Goal: Transaction & Acquisition: Purchase product/service

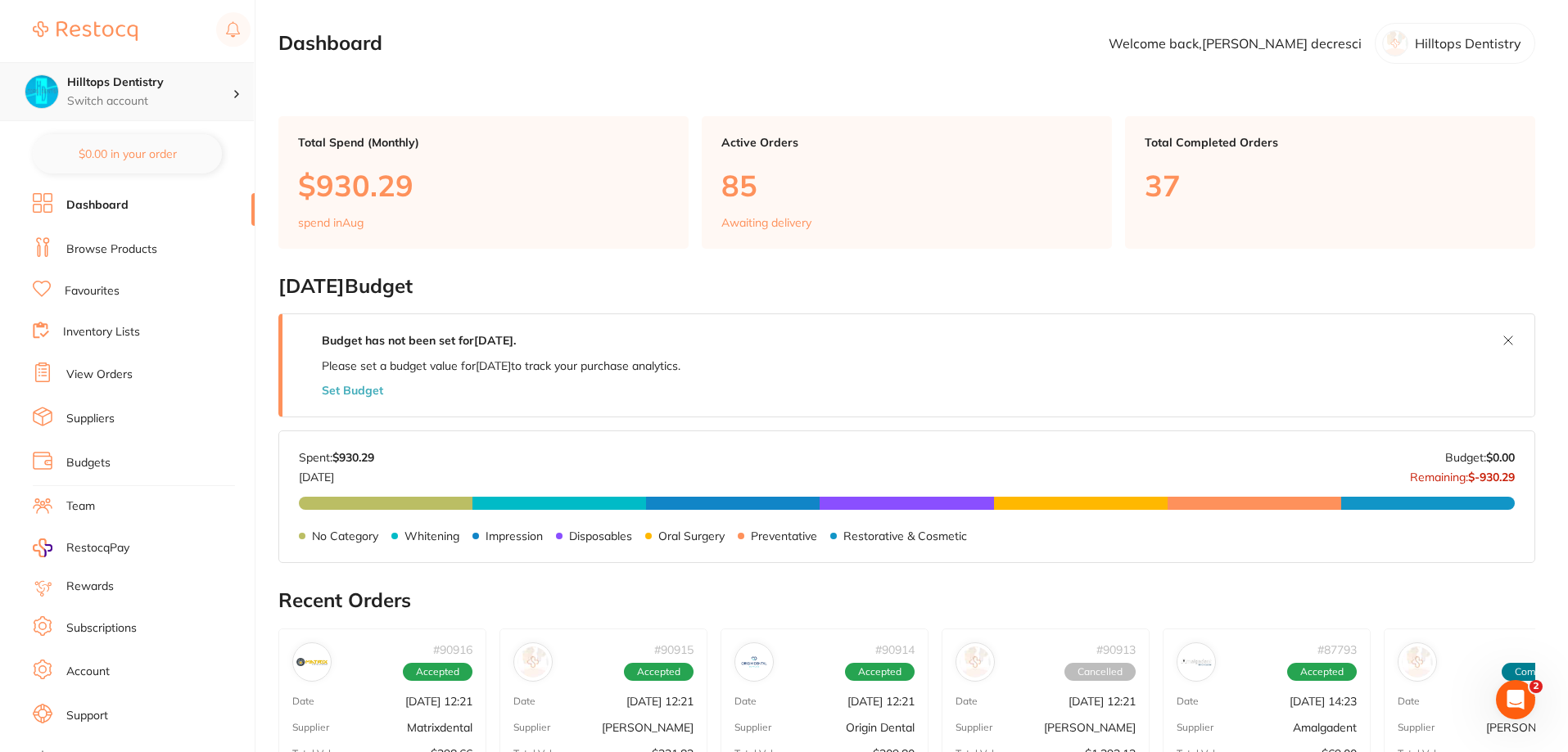
click at [190, 113] on div "Hilltops Dentistry Switch account" at bounding box center [127, 92] width 254 height 59
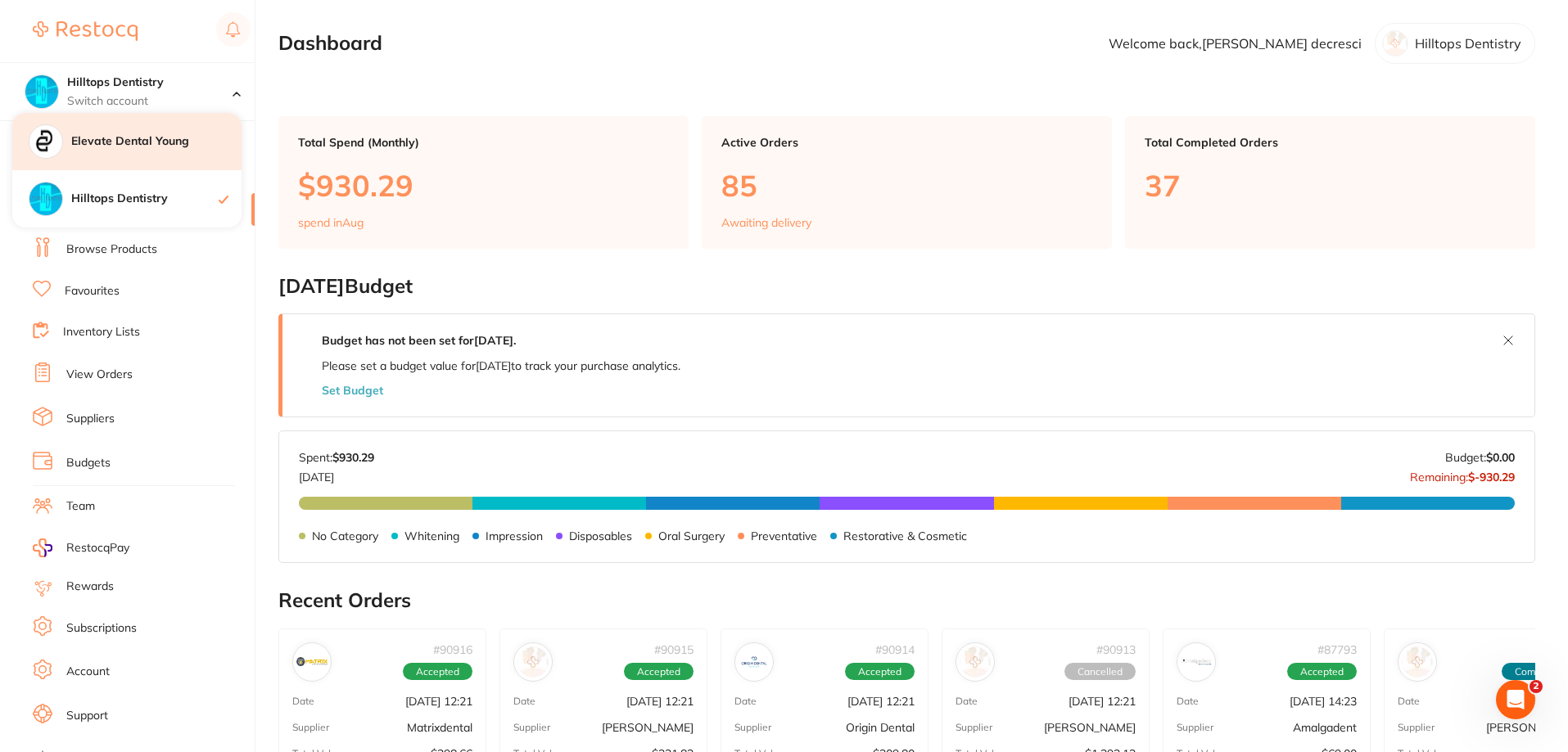
click at [172, 134] on h4 "Elevate Dental Young" at bounding box center [156, 141] width 170 height 16
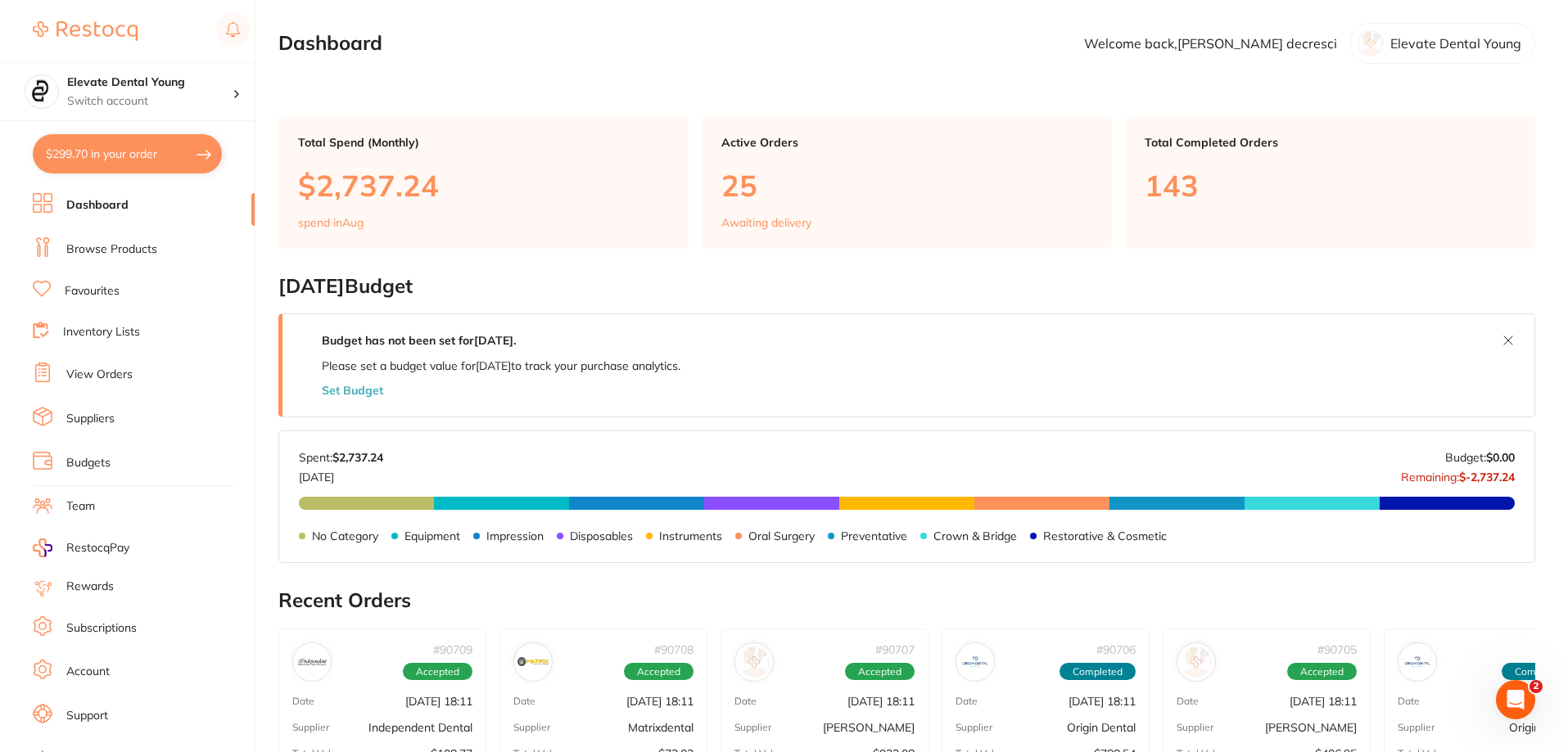
click at [177, 146] on button "$299.70 in your order" at bounding box center [127, 153] width 189 height 39
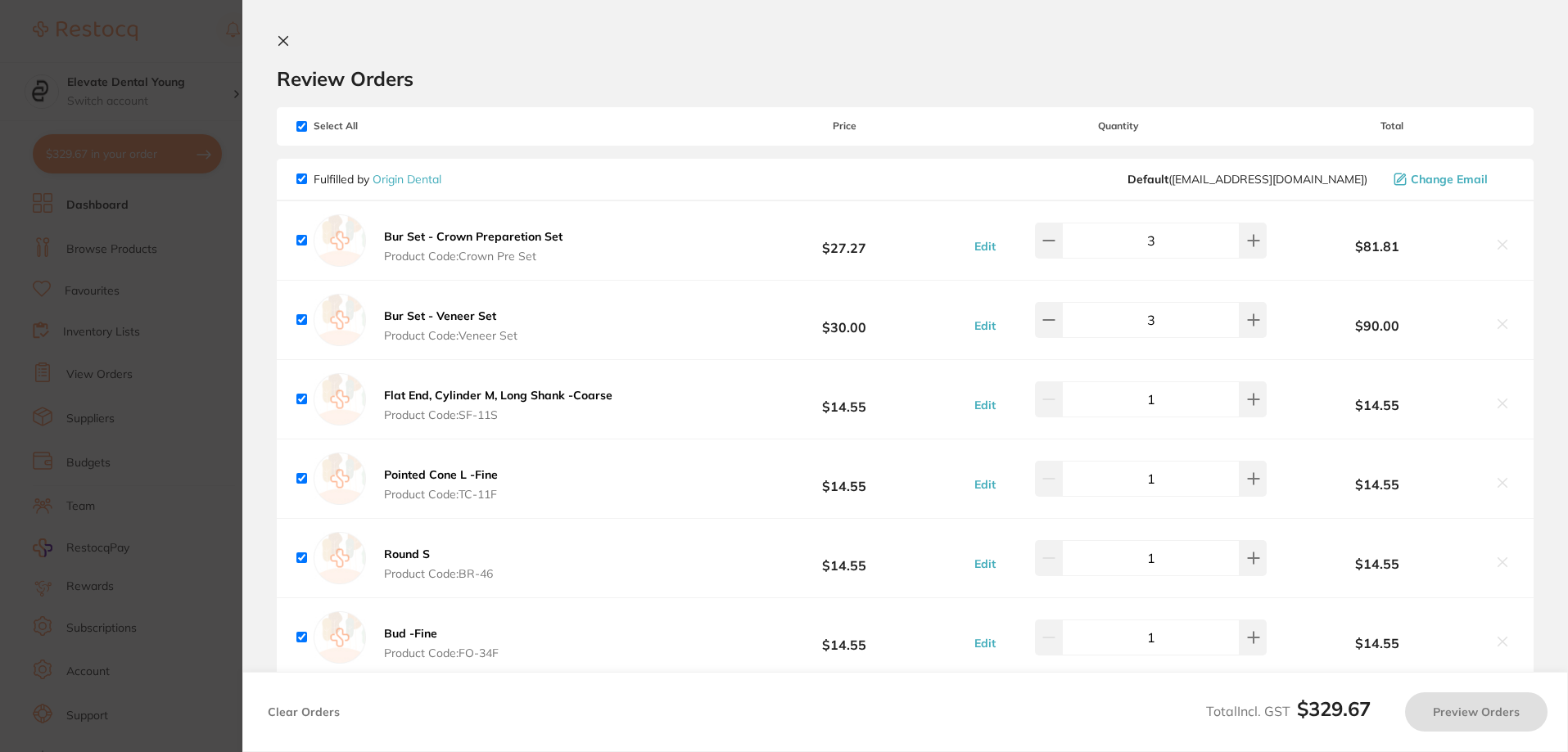
checkbox input "true"
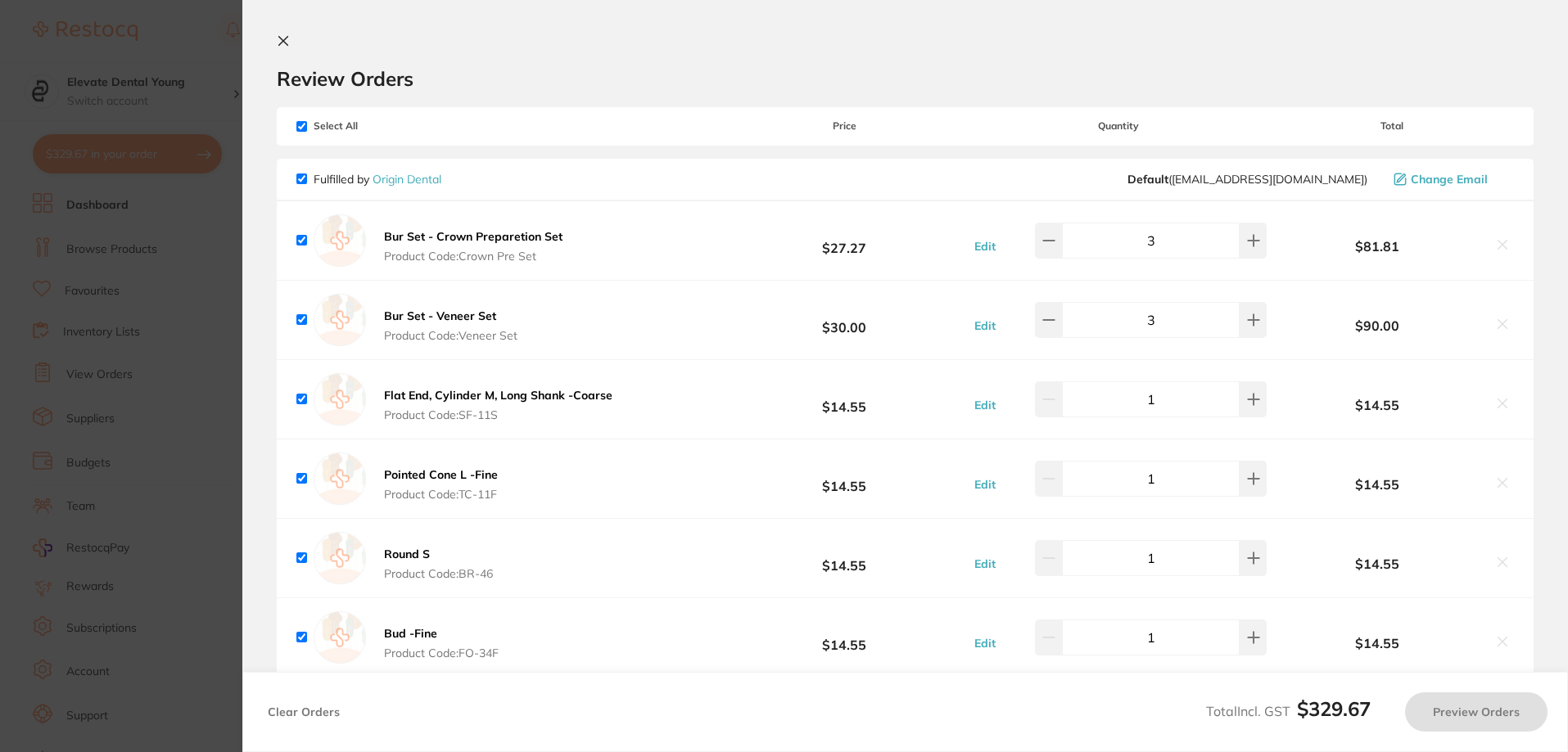
checkbox input "true"
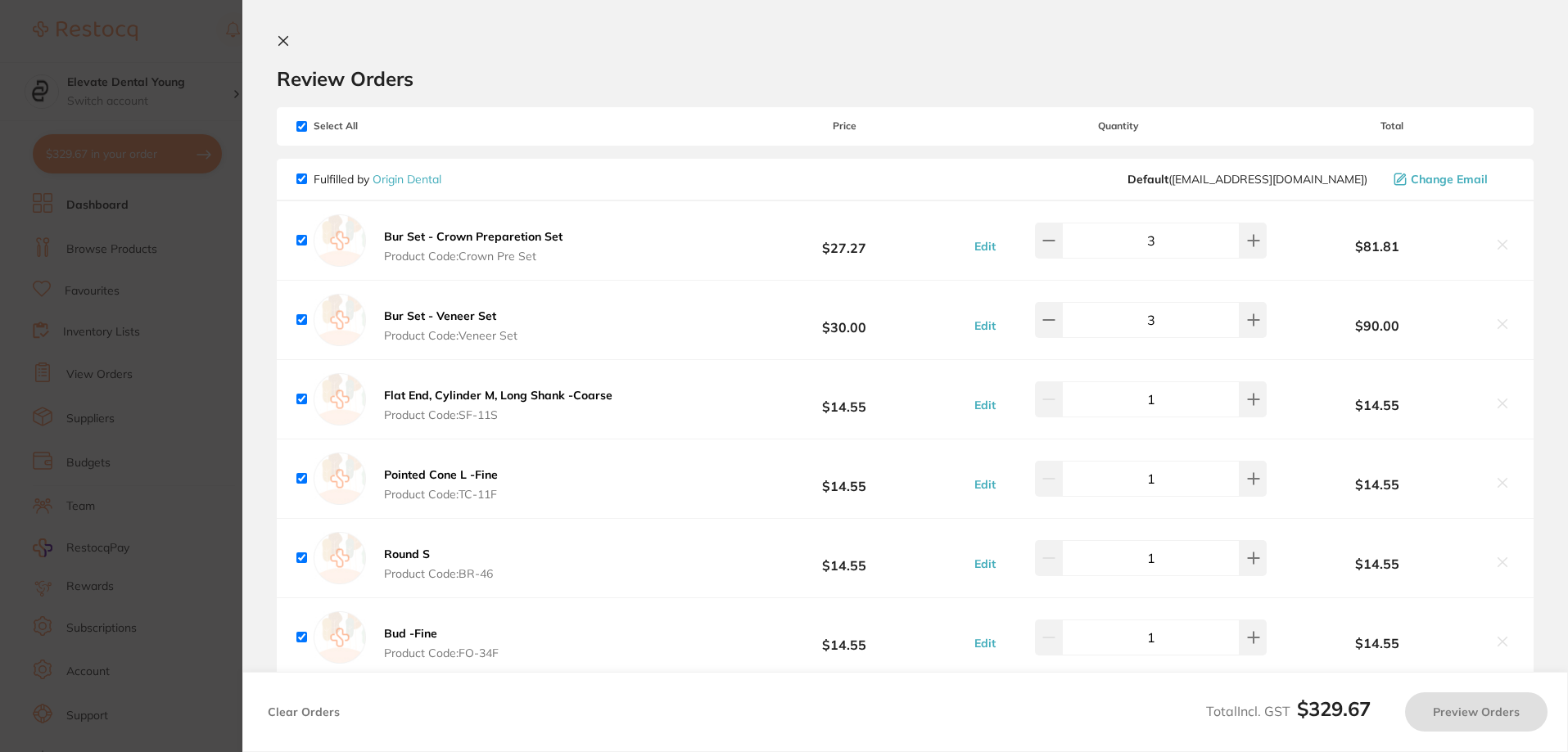
checkbox input "true"
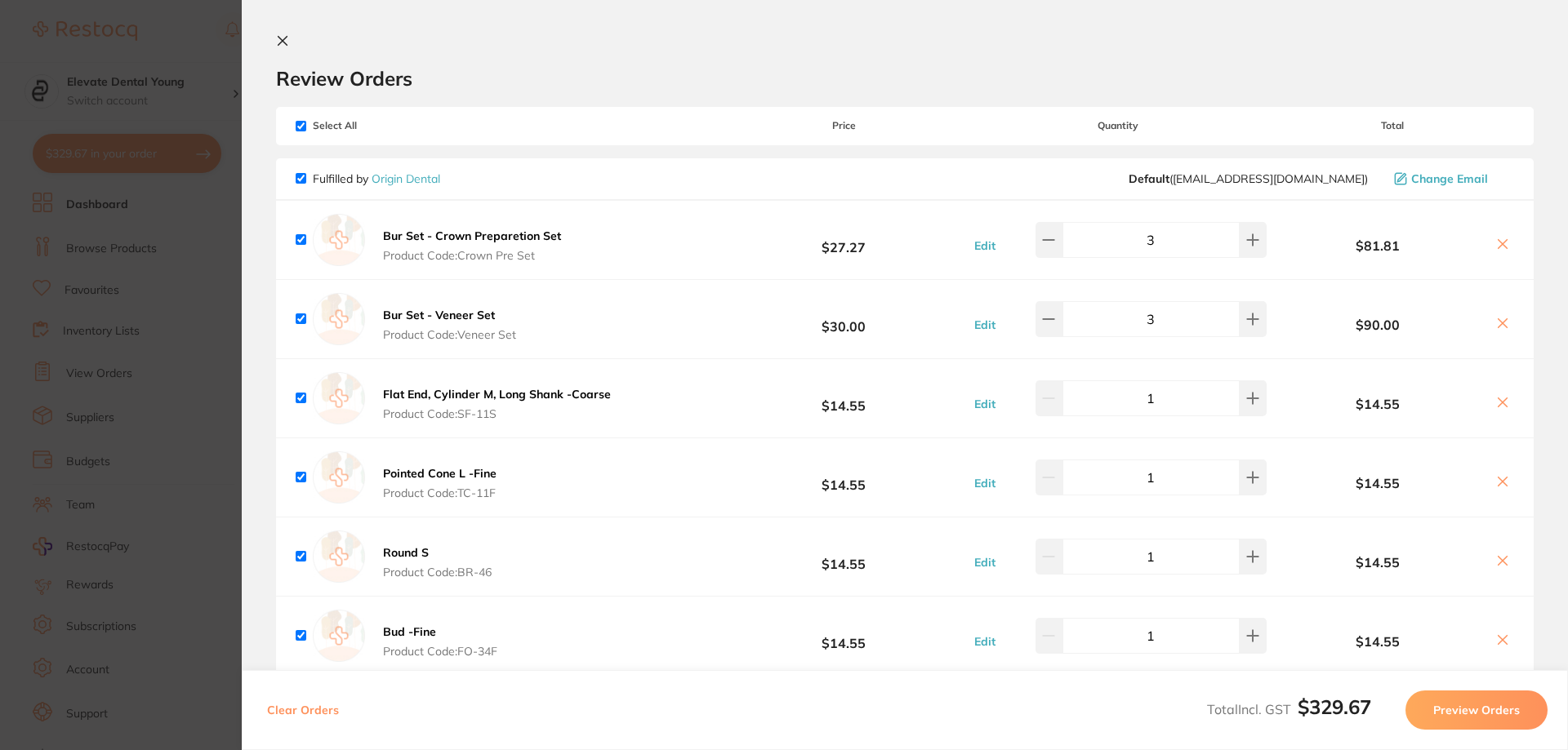
click at [188, 61] on section "Update RRP Set your pre negotiated price for this item. Item Agreed RRP (excl. …" at bounding box center [784, 375] width 1568 height 750
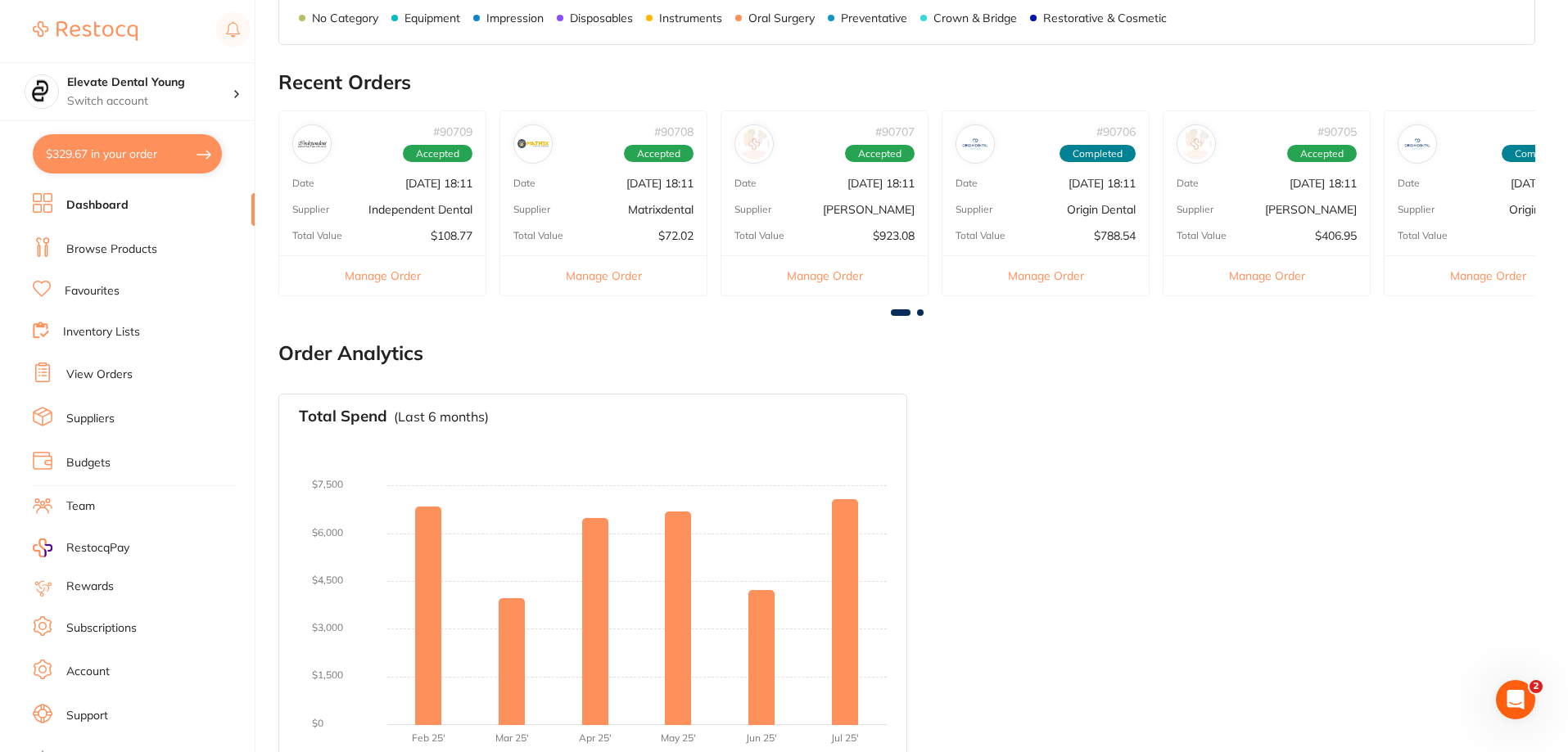
click at [94, 252] on link "Browse Products" at bounding box center [112, 249] width 91 height 16
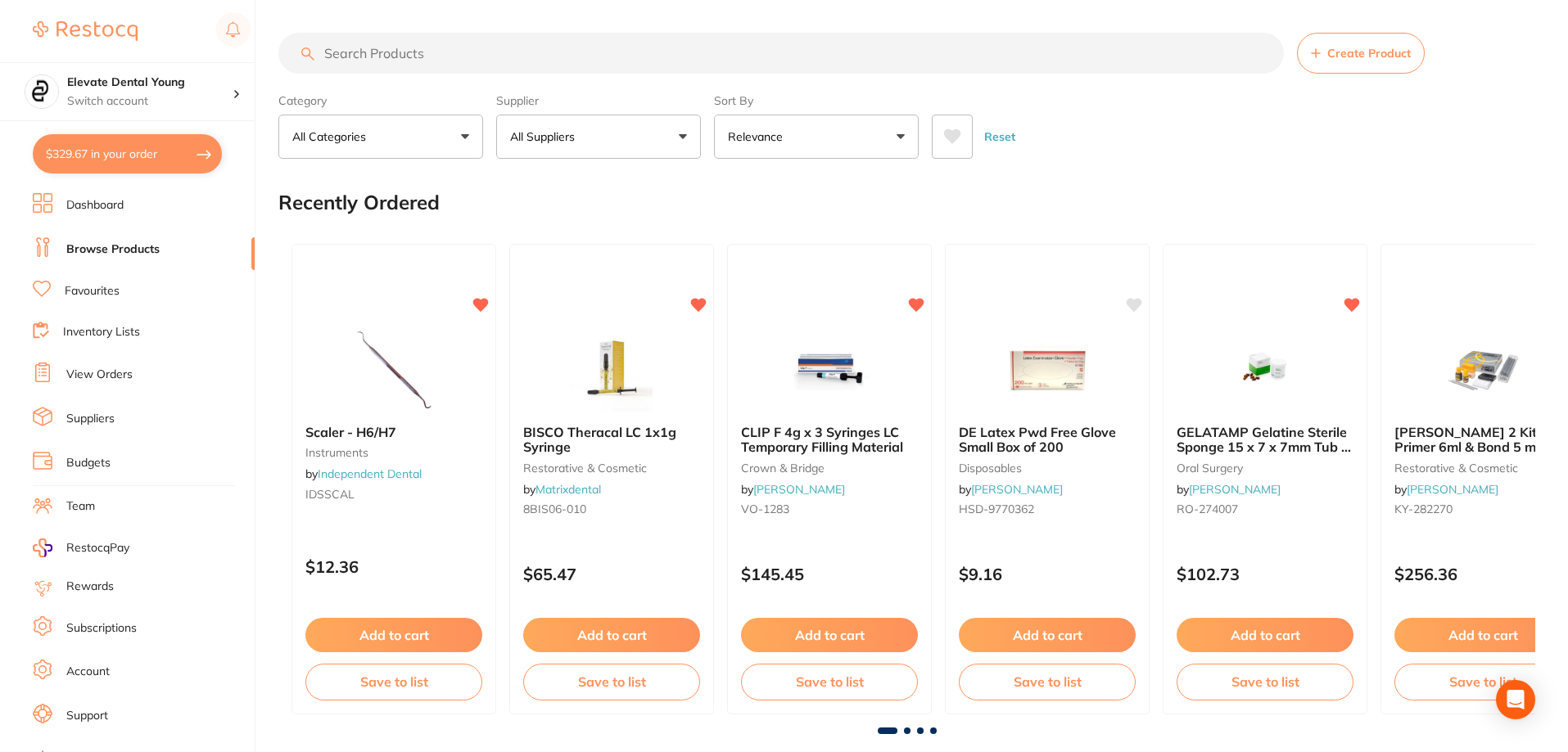
click at [435, 61] on input "search" at bounding box center [781, 53] width 1006 height 41
click at [437, 61] on input "search" at bounding box center [781, 53] width 1006 height 41
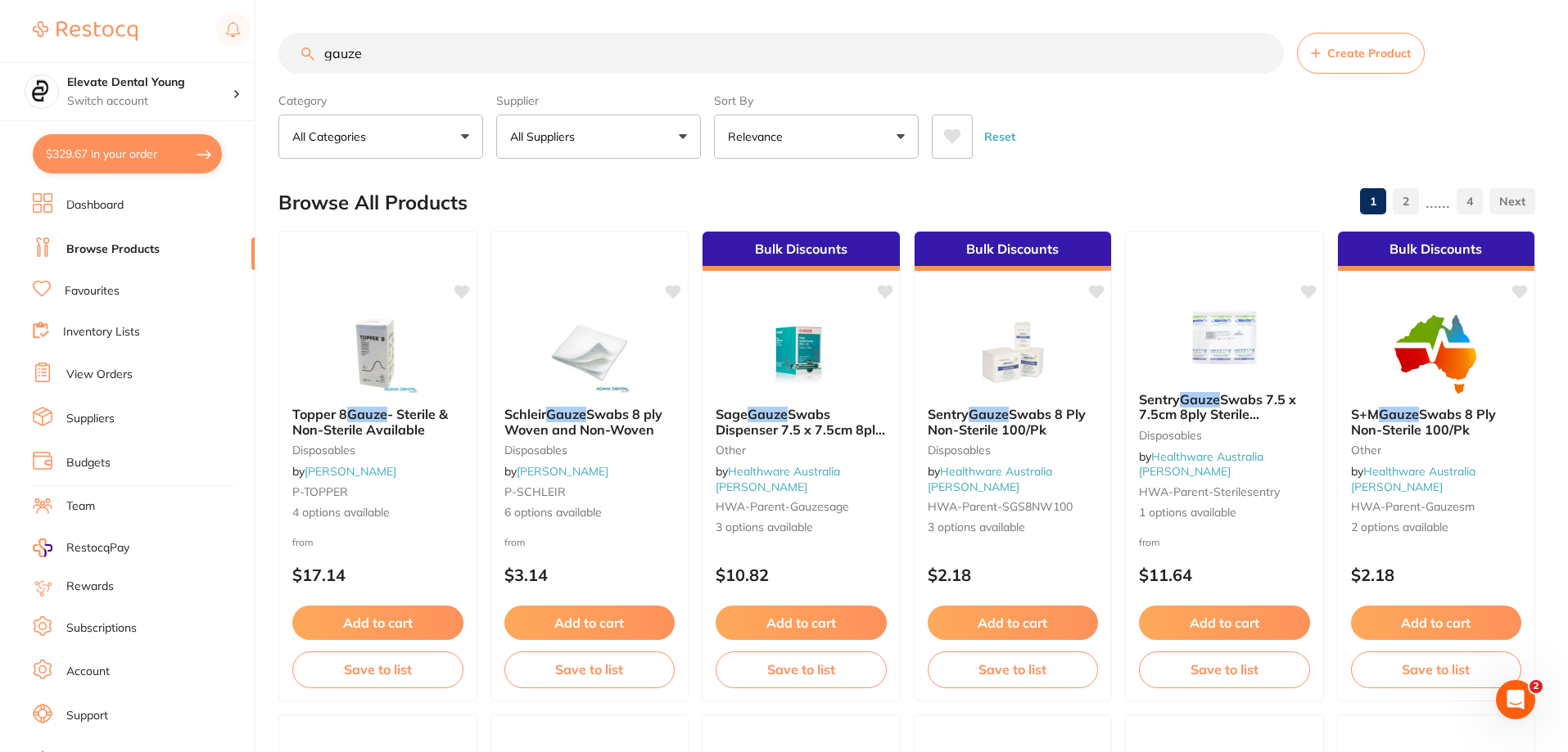
type input "gauze"
click at [677, 131] on button "All Suppliers" at bounding box center [598, 137] width 205 height 44
type input "origin"
click at [633, 289] on li "Origin Dental" at bounding box center [598, 277] width 192 height 46
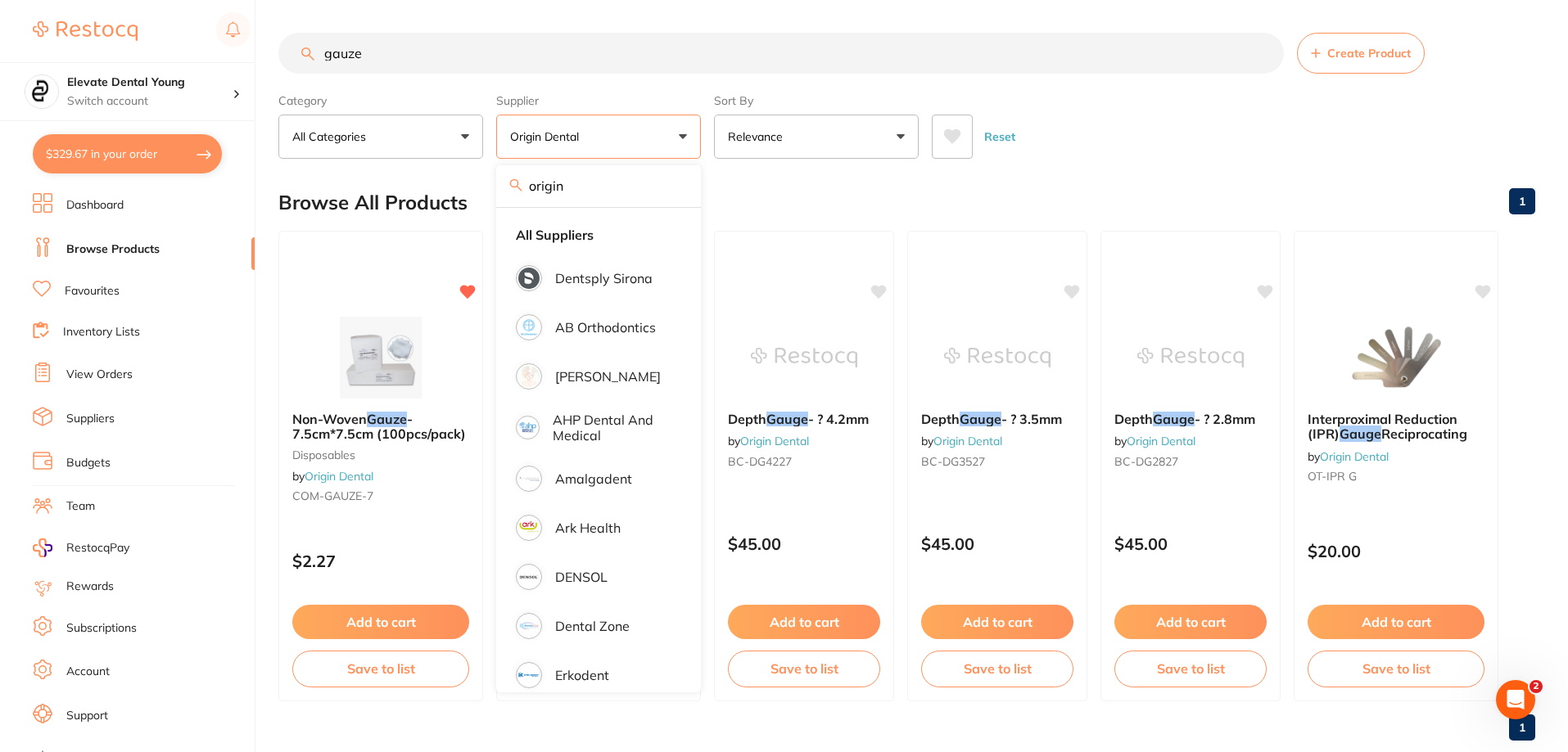
click at [1104, 178] on div "Browse All Products 1" at bounding box center [907, 202] width 1258 height 54
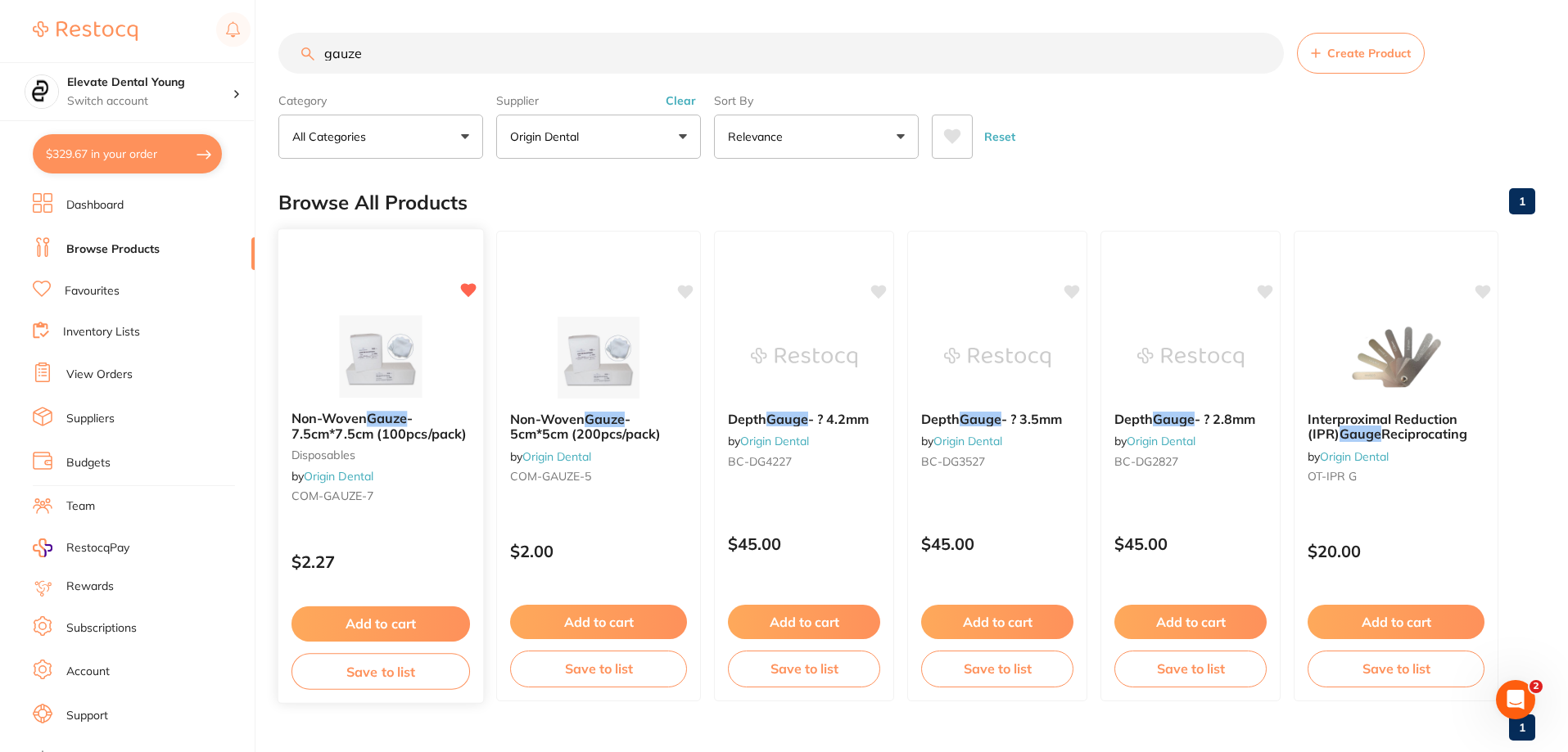
click at [378, 611] on button "Add to cart" at bounding box center [381, 624] width 178 height 35
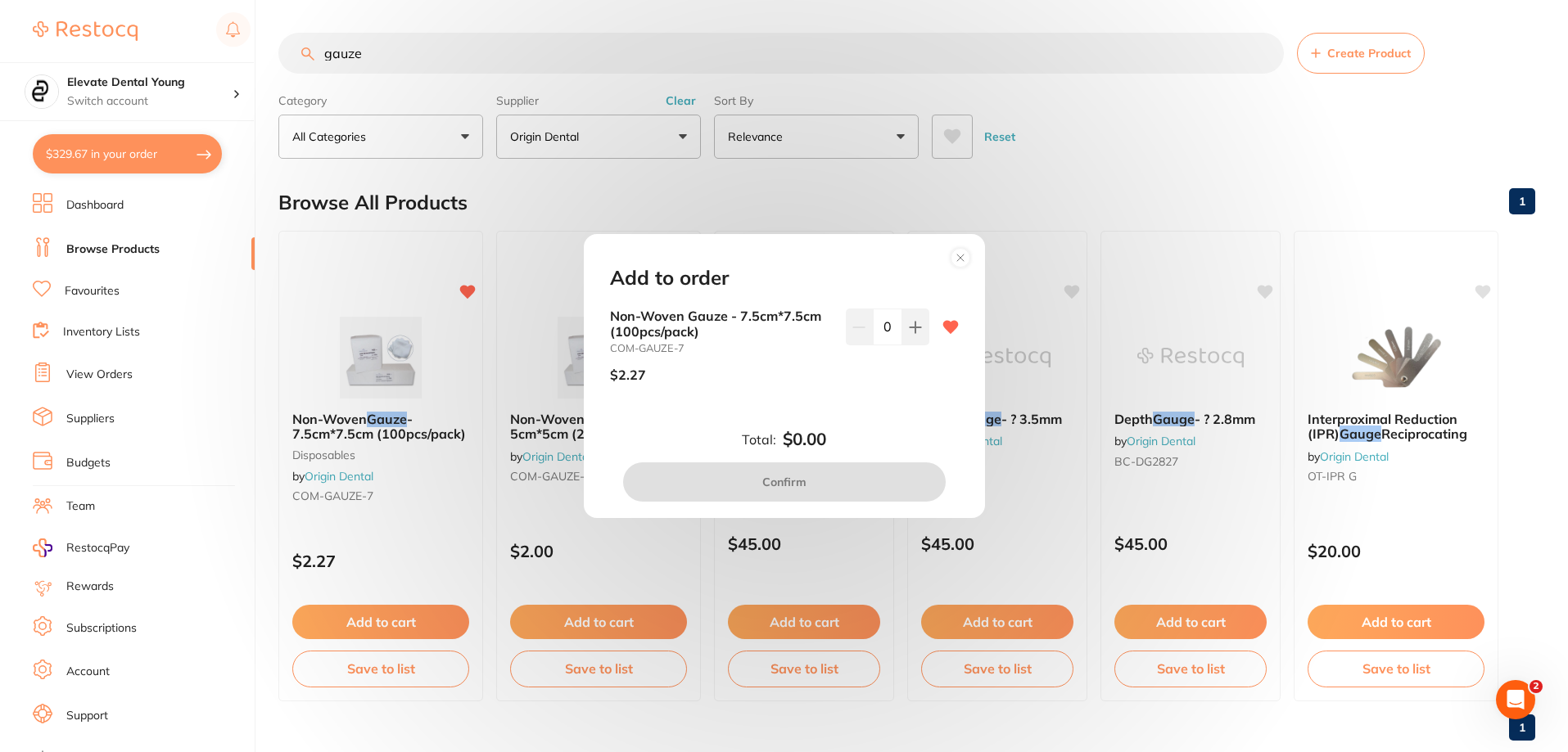
click at [880, 326] on input "0" at bounding box center [887, 327] width 29 height 36
click at [888, 334] on input "0" at bounding box center [887, 327] width 29 height 36
type input "15"
click at [906, 401] on div "Non-Woven Gauze - 7.5cm*7.5cm (100pcs/pack) COM-GAUZE-7 $2.27 15" at bounding box center [784, 365] width 388 height 113
click at [764, 478] on button "Confirm" at bounding box center [784, 481] width 323 height 39
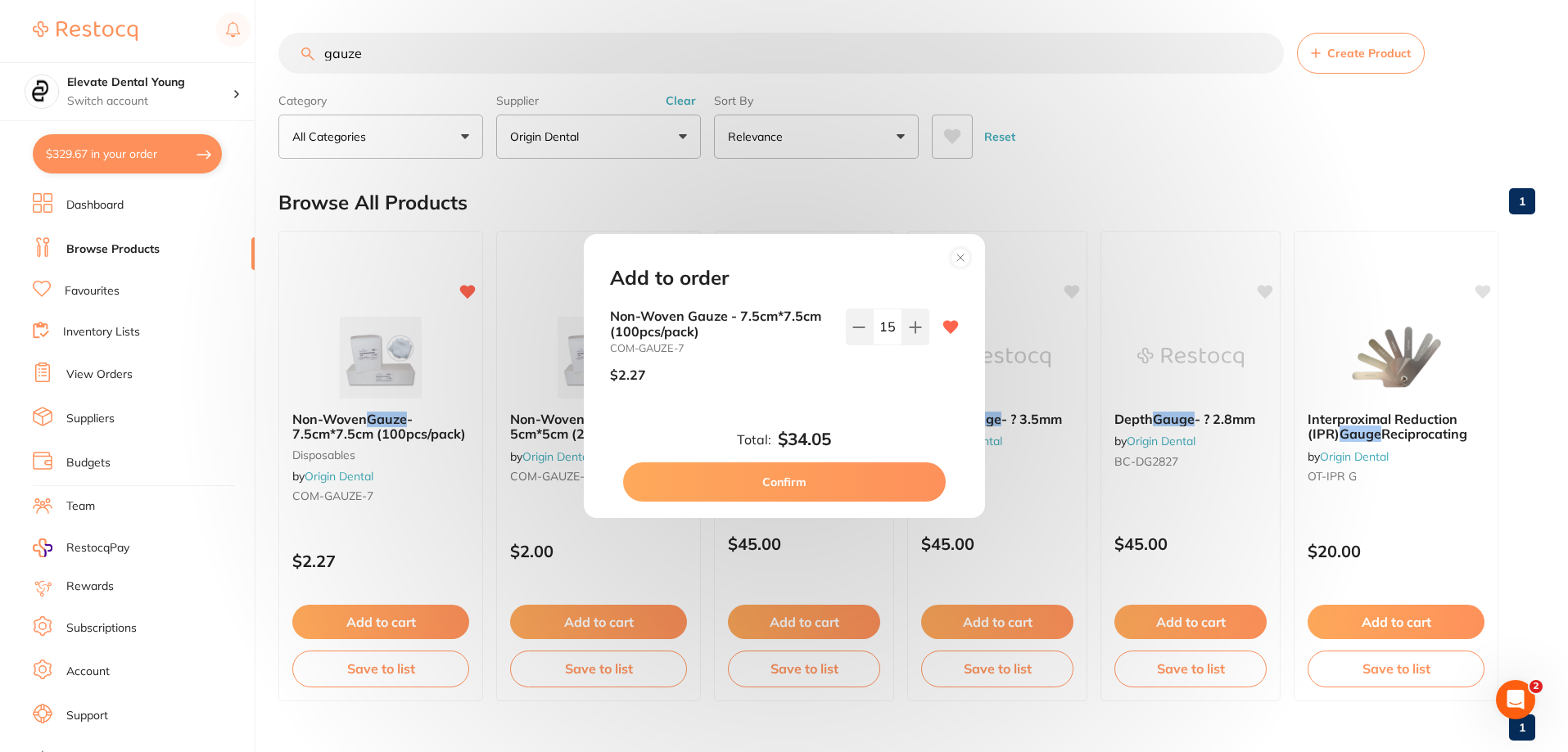
checkbox input "false"
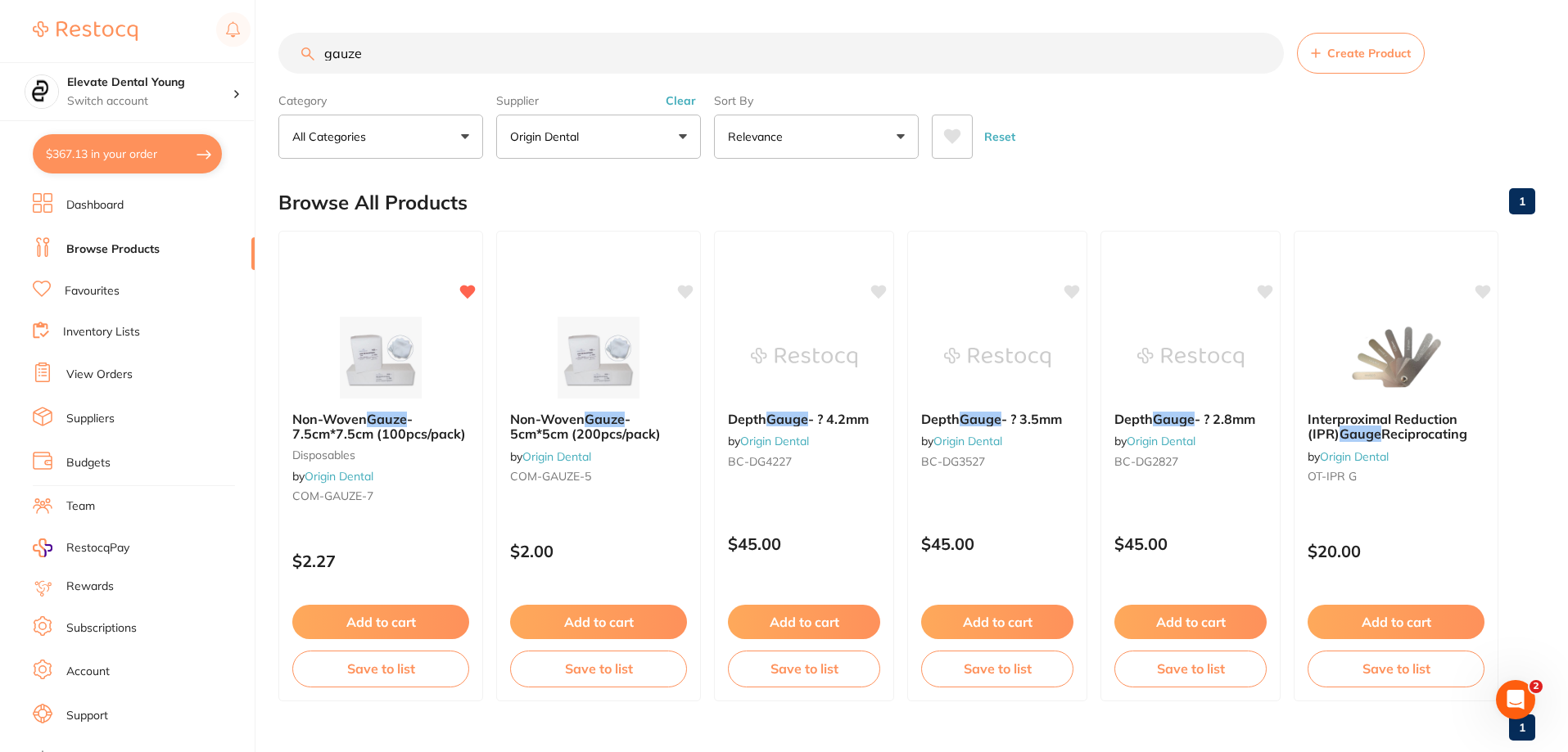
drag, startPoint x: 441, startPoint y: 47, endPoint x: 0, endPoint y: 32, distance: 441.3
click at [0, 32] on div "$367.13 Elevate Dental Young Switch account Elevate Dental Young Hilltops Denti…" at bounding box center [784, 376] width 1568 height 752
type input "gloves"
